Goal: Obtain resource: Obtain resource

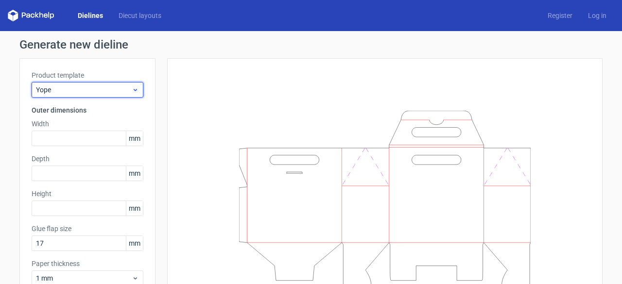
click at [82, 87] on span "Yope" at bounding box center [84, 90] width 96 height 10
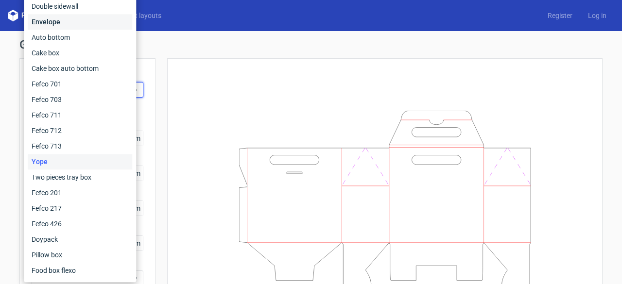
click at [84, 25] on div "Envelope" at bounding box center [80, 22] width 105 height 16
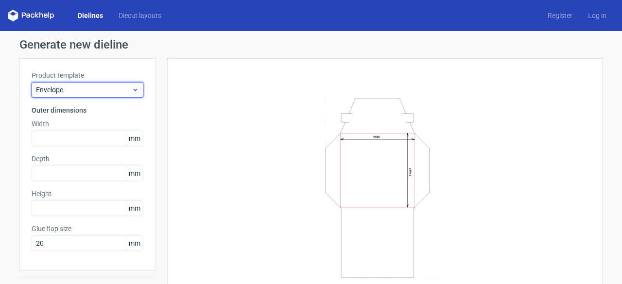
click at [81, 89] on span "Envelope" at bounding box center [84, 90] width 96 height 10
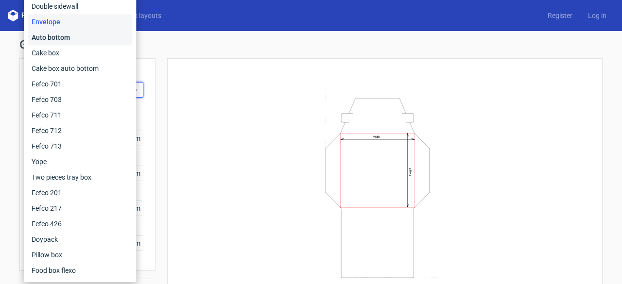
click at [78, 42] on div "Auto bottom" at bounding box center [80, 38] width 105 height 16
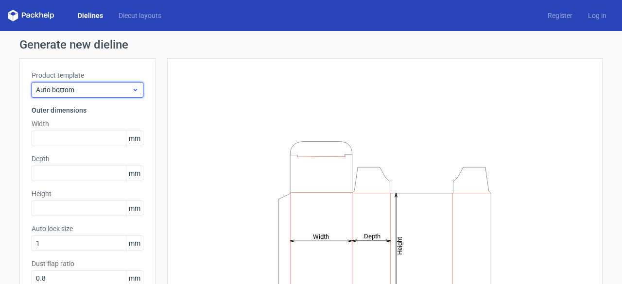
click at [117, 97] on div "Auto bottom" at bounding box center [88, 90] width 112 height 16
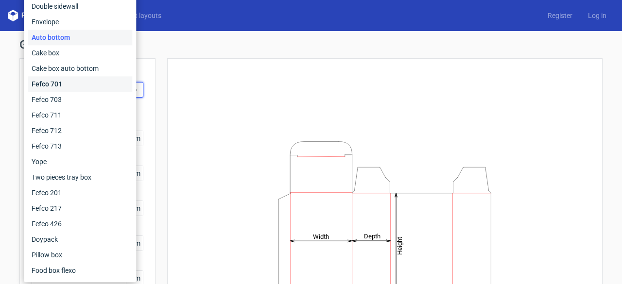
click at [120, 84] on div "Fefco 701" at bounding box center [80, 84] width 105 height 16
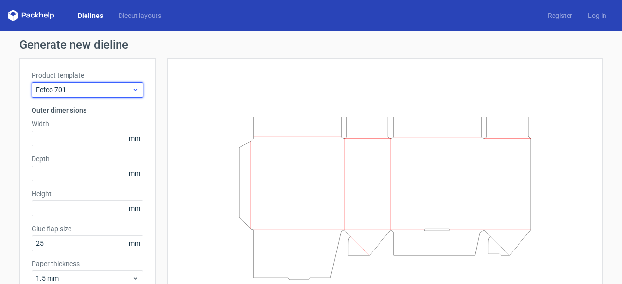
click at [120, 93] on span "Fefco 701" at bounding box center [84, 90] width 96 height 10
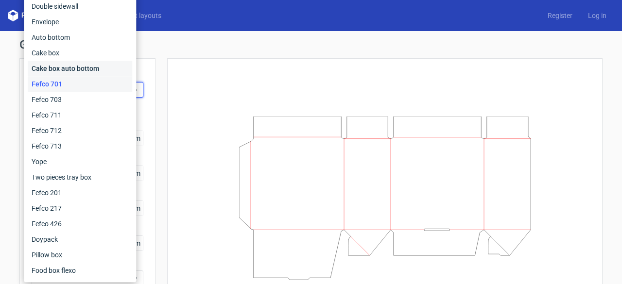
click at [121, 72] on div "Cake box auto bottom" at bounding box center [80, 69] width 105 height 16
